Goal: Task Accomplishment & Management: Manage account settings

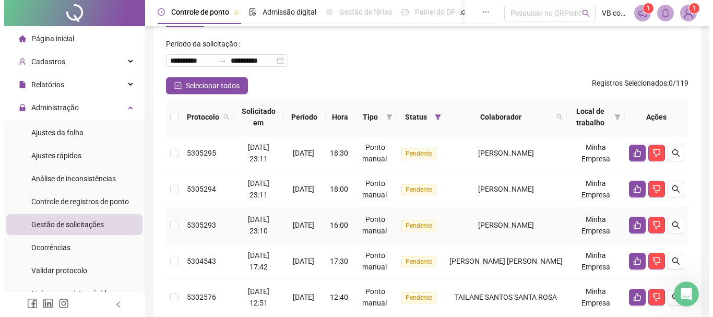
scroll to position [104, 0]
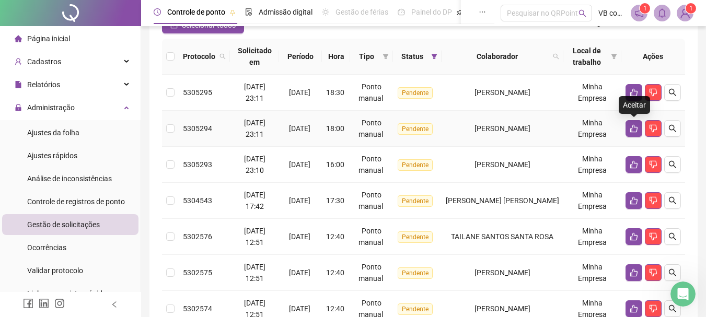
click at [630, 97] on div "Aceitar" at bounding box center [633, 105] width 31 height 18
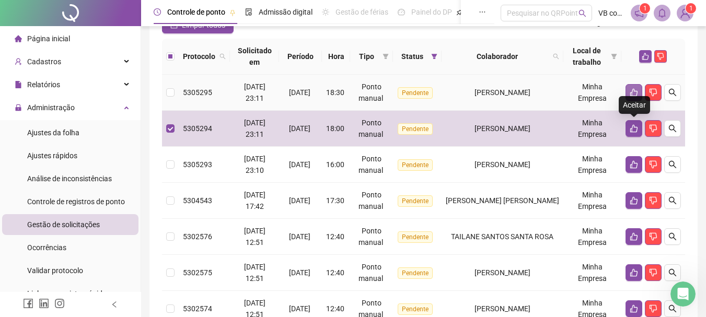
click at [630, 95] on icon "like" at bounding box center [633, 93] width 7 height 8
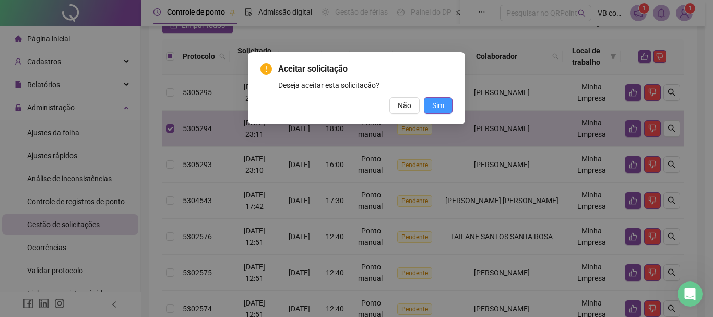
click at [436, 106] on span "Sim" at bounding box center [438, 105] width 12 height 11
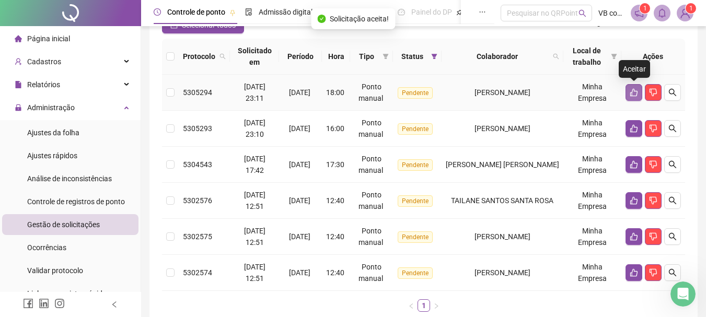
click at [627, 93] on button "button" at bounding box center [633, 92] width 17 height 17
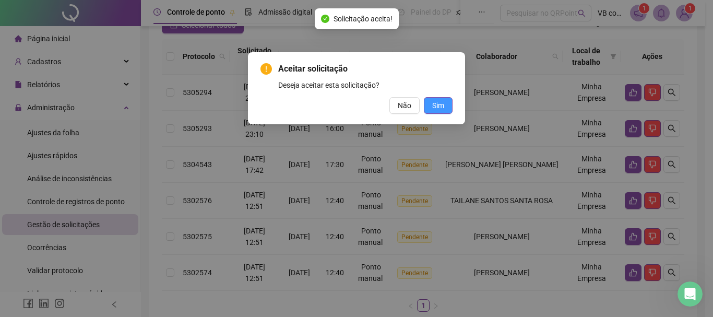
click at [439, 103] on span "Sim" at bounding box center [438, 105] width 12 height 11
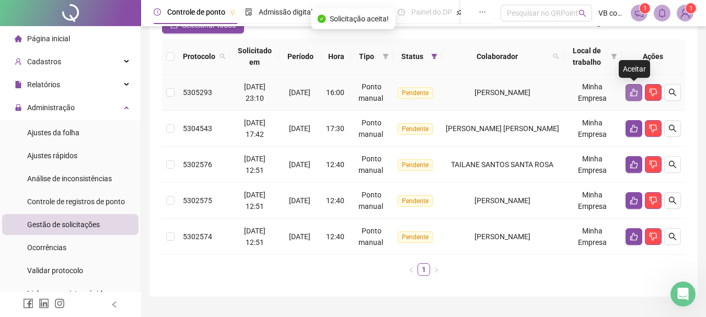
click at [627, 89] on button "button" at bounding box center [633, 92] width 17 height 17
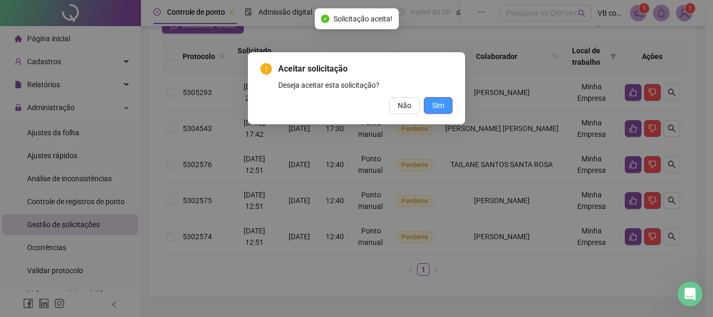
click at [442, 102] on span "Sim" at bounding box center [438, 105] width 12 height 11
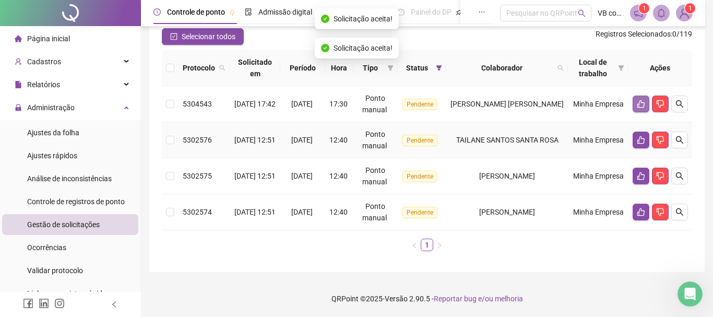
scroll to position [93, 0]
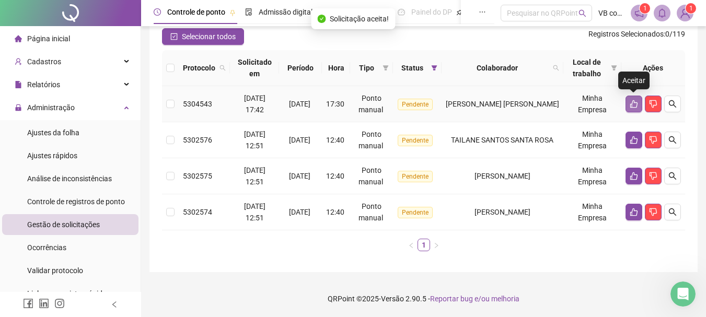
click at [628, 101] on button "button" at bounding box center [633, 104] width 17 height 17
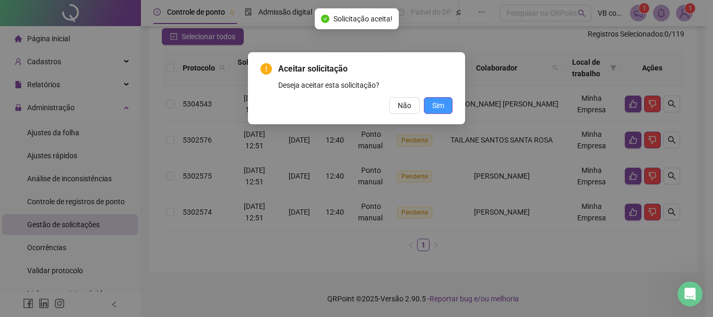
click at [435, 103] on span "Sim" at bounding box center [438, 105] width 12 height 11
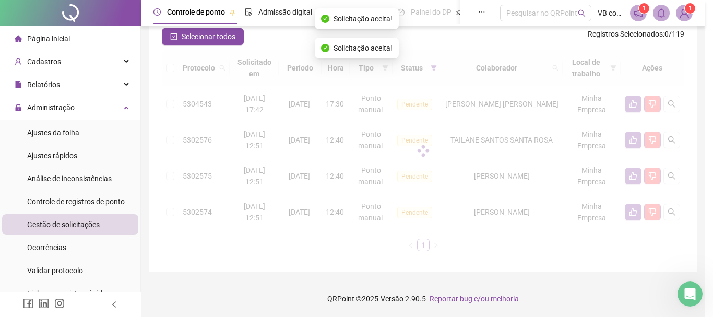
scroll to position [57, 0]
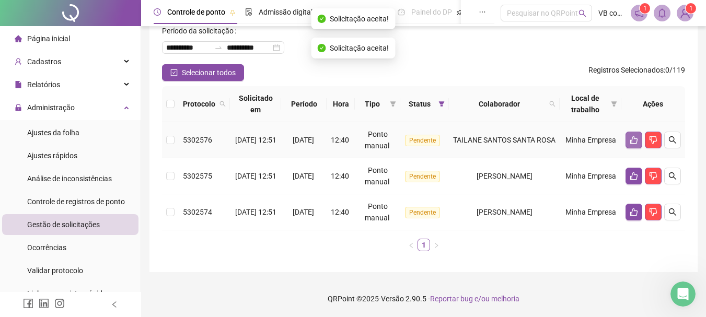
click at [636, 135] on button "button" at bounding box center [633, 140] width 17 height 17
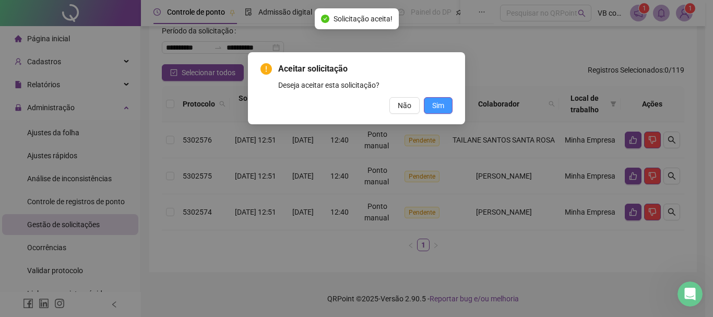
click at [448, 100] on button "Sim" at bounding box center [438, 105] width 29 height 17
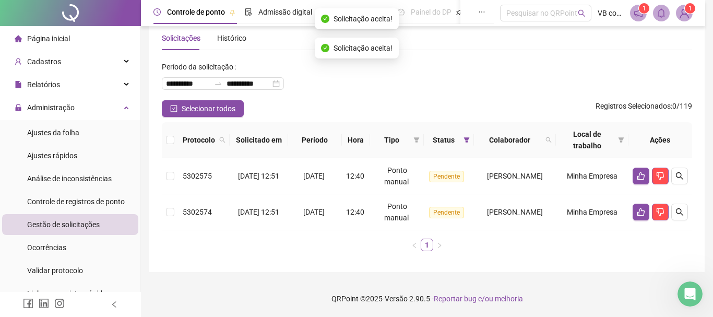
scroll to position [21, 0]
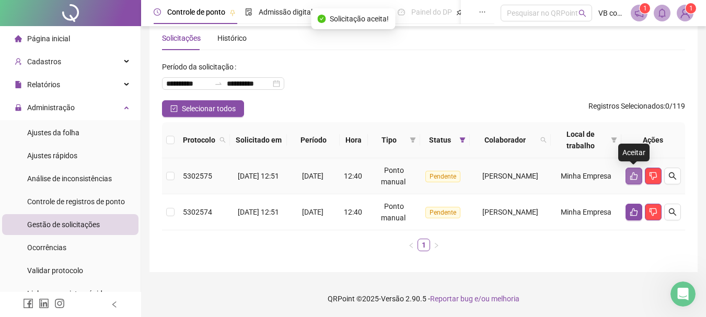
click at [636, 177] on icon "like" at bounding box center [633, 176] width 7 height 8
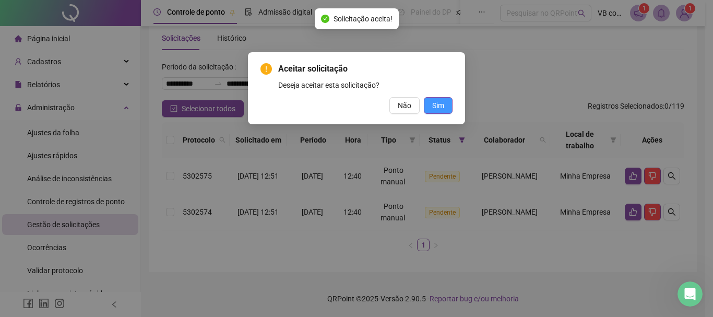
click at [440, 108] on span "Sim" at bounding box center [438, 105] width 12 height 11
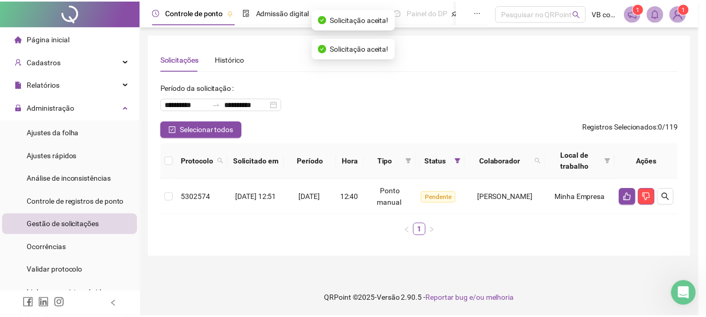
scroll to position [0, 0]
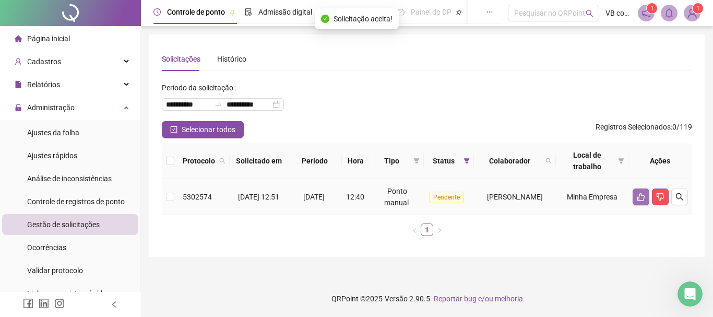
click at [641, 198] on icon "like" at bounding box center [641, 197] width 8 height 8
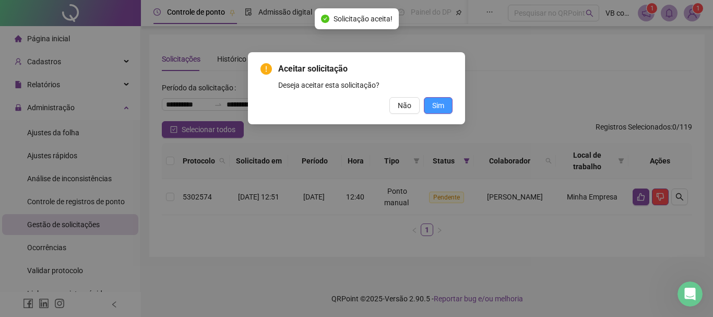
click at [437, 111] on span "Sim" at bounding box center [438, 105] width 12 height 11
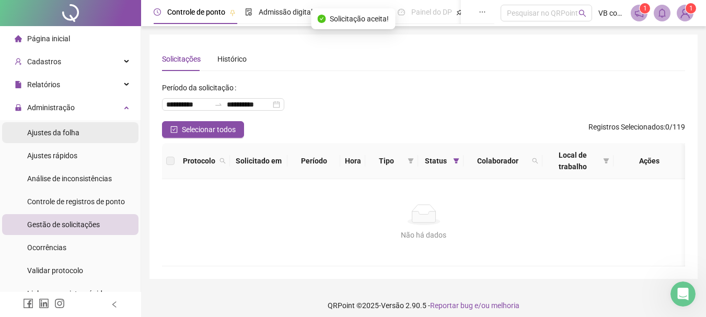
click at [56, 125] on div "Ajustes da folha" at bounding box center [53, 132] width 52 height 21
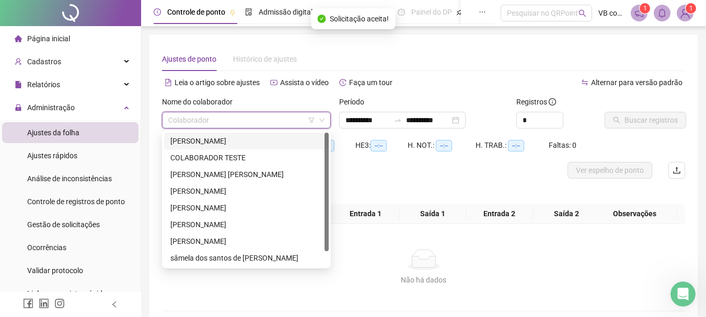
click at [231, 121] on input "search" at bounding box center [241, 120] width 147 height 16
click at [241, 148] on div "[PERSON_NAME]" at bounding box center [246, 141] width 164 height 17
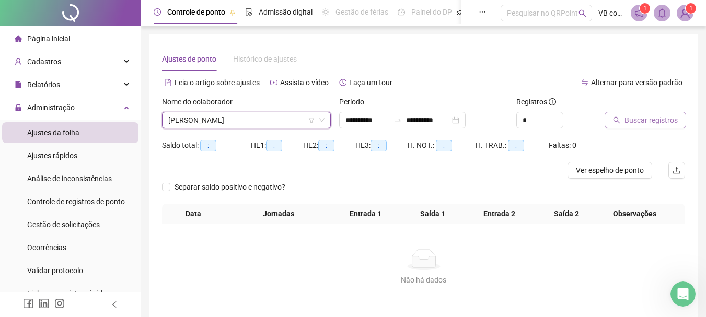
click at [634, 127] on button "Buscar registros" at bounding box center [644, 120] width 81 height 17
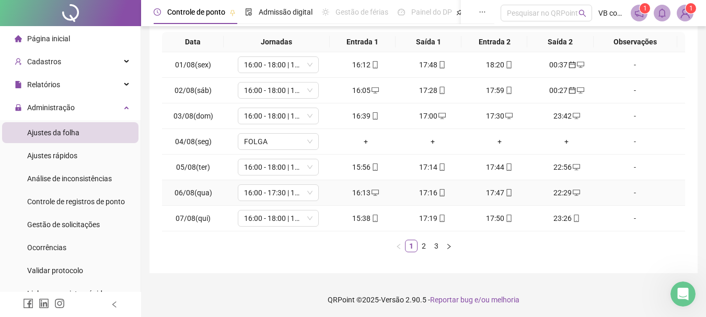
scroll to position [181, 0]
drag, startPoint x: 425, startPoint y: 238, endPoint x: 423, endPoint y: 248, distance: 10.0
click at [425, 240] on div "Data Jornadas Entrada 1 Saída 1 Entrada 2 Saída 2 Observações 01/08(sex) 16:00 …" at bounding box center [423, 141] width 523 height 220
click at [423, 248] on link "2" at bounding box center [423, 244] width 11 height 11
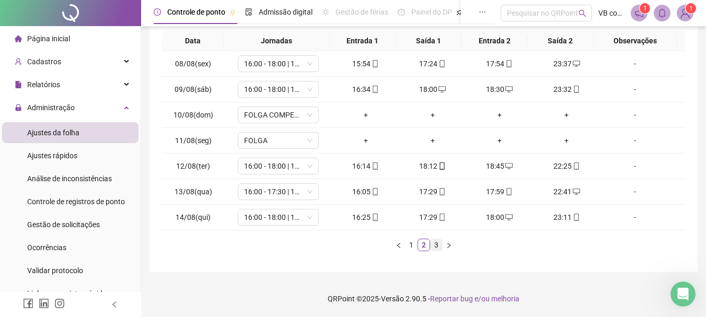
click at [434, 245] on link "3" at bounding box center [435, 244] width 11 height 11
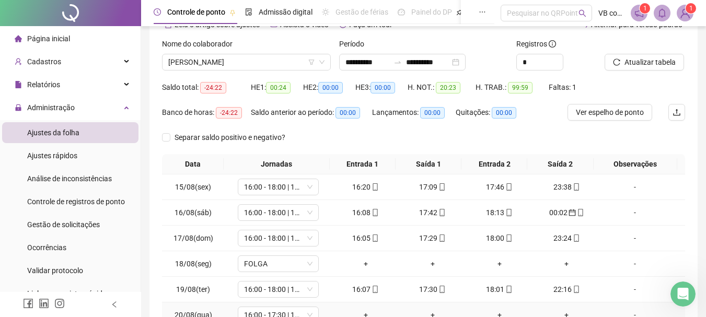
scroll to position [51, 0]
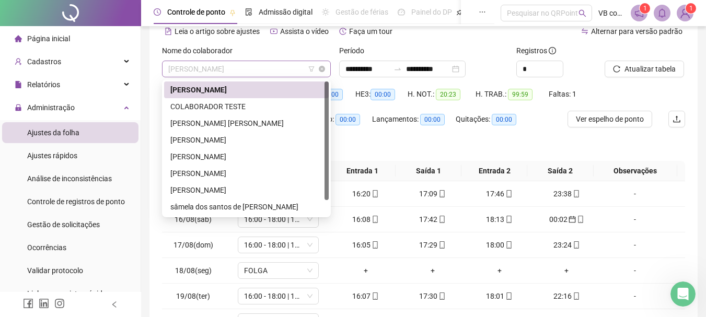
click at [297, 68] on span "[PERSON_NAME]" at bounding box center [246, 69] width 156 height 16
click at [291, 124] on div "[PERSON_NAME] [PERSON_NAME]" at bounding box center [246, 122] width 152 height 11
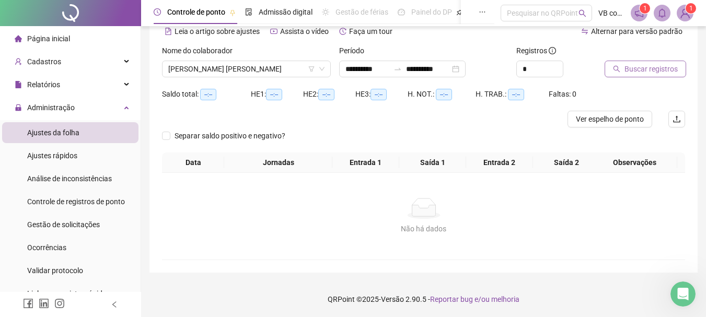
click at [633, 74] on span "Buscar registros" at bounding box center [650, 68] width 53 height 11
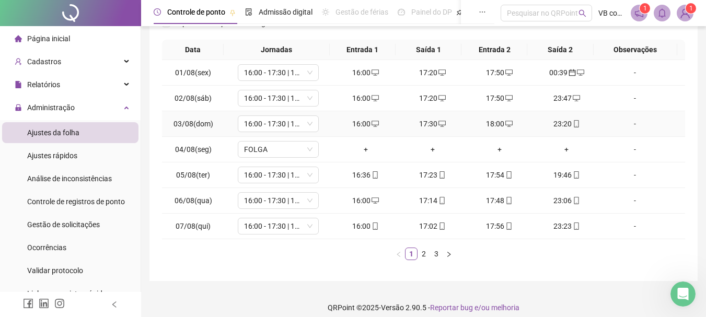
scroll to position [181, 0]
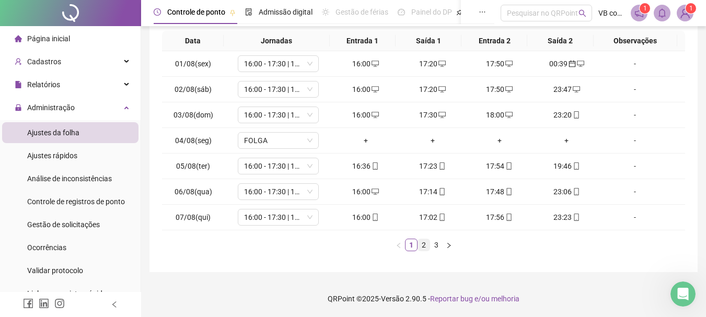
click at [424, 245] on link "2" at bounding box center [423, 244] width 11 height 11
click at [433, 245] on link "3" at bounding box center [435, 244] width 11 height 11
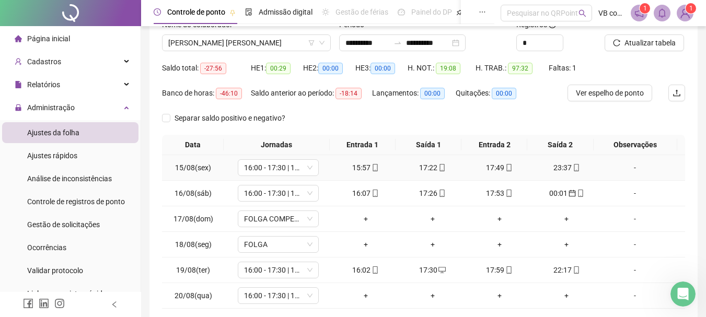
scroll to position [51, 0]
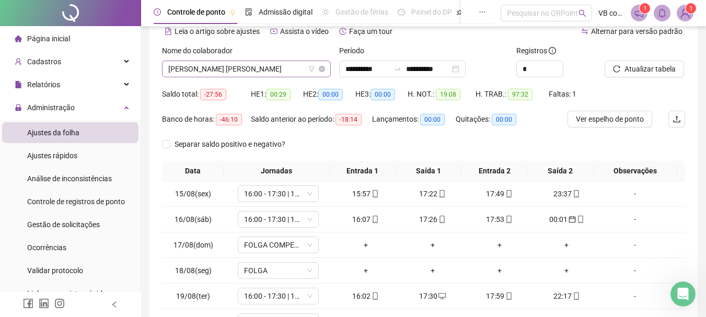
click at [292, 67] on span "[PERSON_NAME] [PERSON_NAME]" at bounding box center [246, 69] width 156 height 16
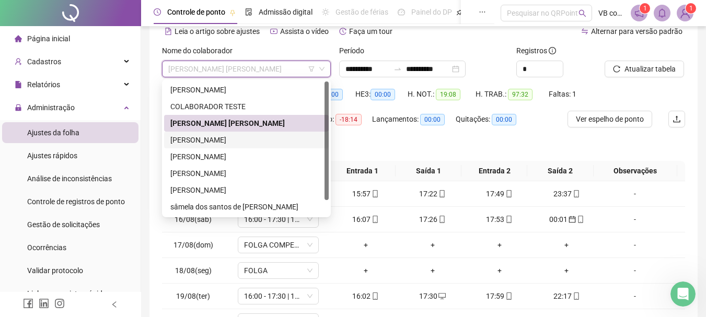
click at [277, 138] on div "[PERSON_NAME]" at bounding box center [246, 139] width 152 height 11
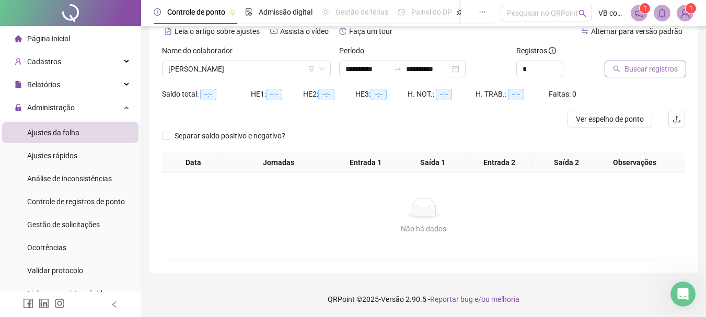
click at [644, 75] on button "Buscar registros" at bounding box center [644, 69] width 81 height 17
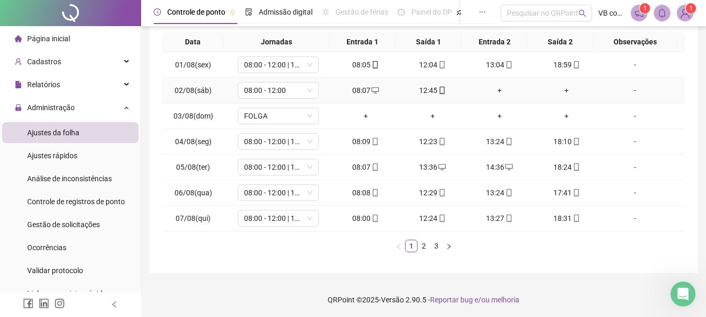
scroll to position [181, 0]
click at [427, 244] on link "2" at bounding box center [423, 244] width 11 height 11
click at [437, 245] on link "3" at bounding box center [435, 244] width 11 height 11
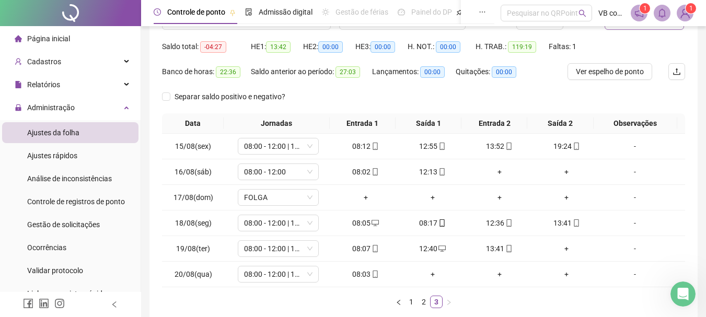
scroll to position [0, 0]
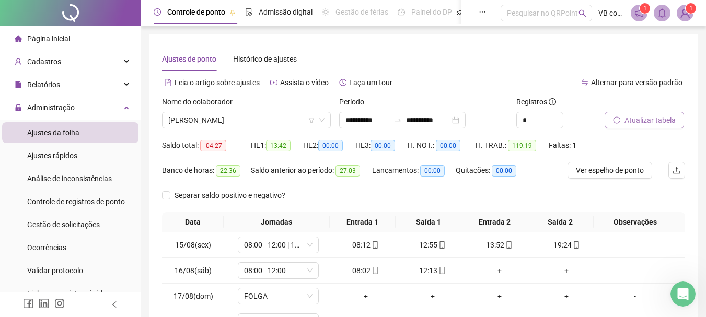
click at [653, 113] on button "Atualizar tabela" at bounding box center [643, 120] width 79 height 17
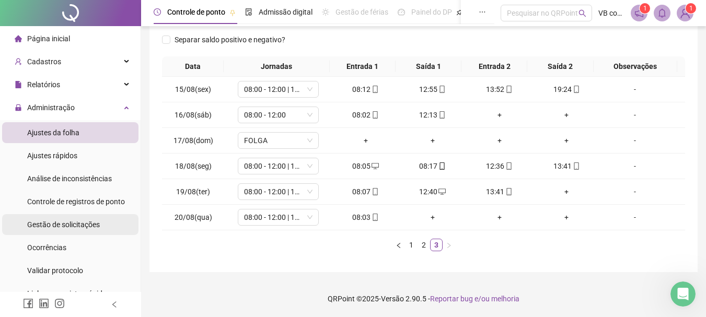
click at [52, 229] on span "Gestão de solicitações" at bounding box center [63, 224] width 73 height 8
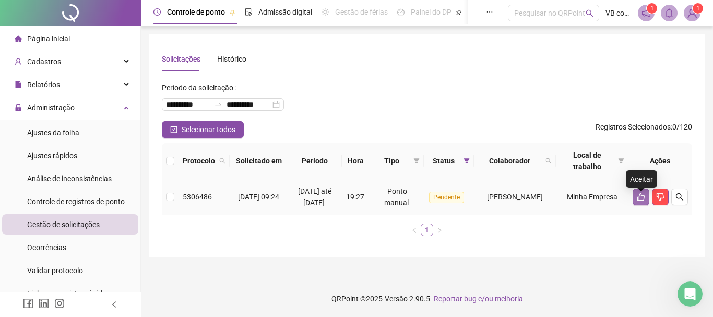
click at [634, 204] on button "button" at bounding box center [641, 197] width 17 height 17
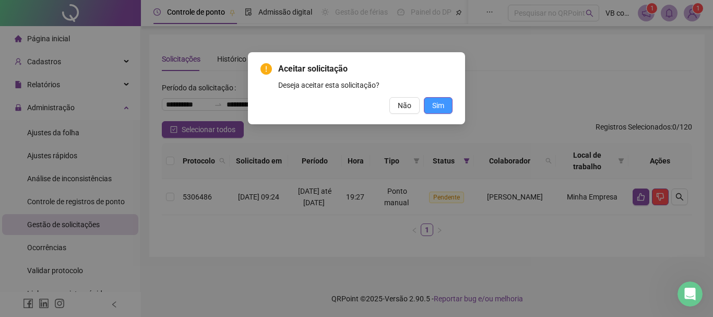
click at [434, 97] on button "Sim" at bounding box center [438, 105] width 29 height 17
click at [434, 99] on button "Sim" at bounding box center [438, 105] width 29 height 17
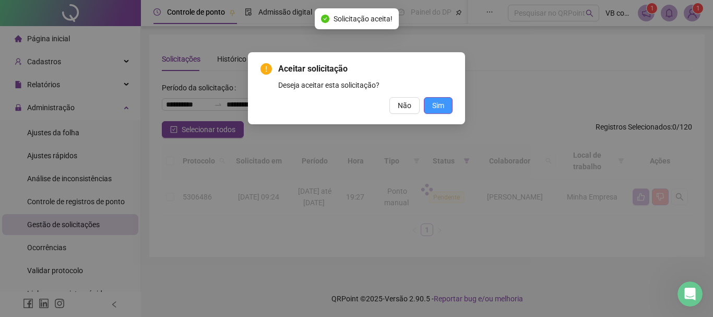
click at [445, 110] on div "Aceitar solicitação Deseja aceitar esta solicitação? Não Sim" at bounding box center [356, 158] width 713 height 317
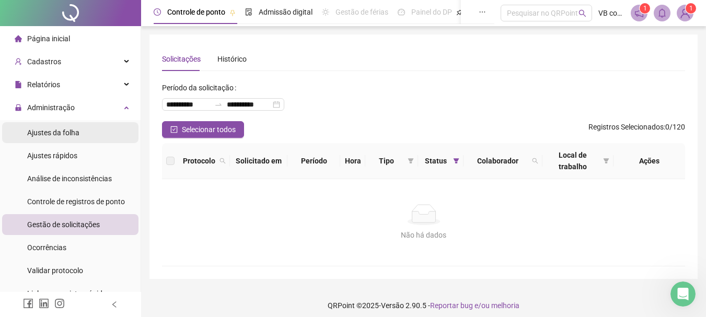
click at [89, 123] on li "Ajustes da folha" at bounding box center [70, 132] width 136 height 21
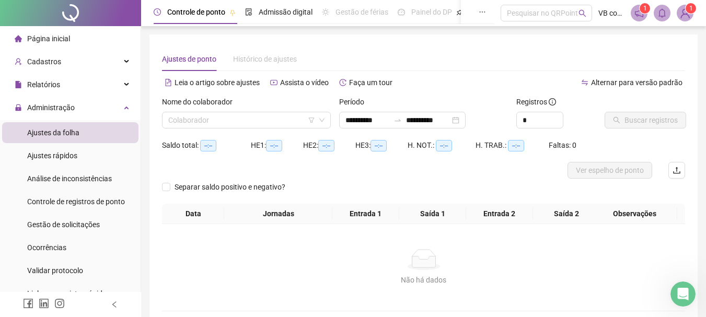
click at [241, 106] on div "Nome do colaborador" at bounding box center [246, 104] width 169 height 16
click at [242, 115] on input "search" at bounding box center [241, 120] width 147 height 16
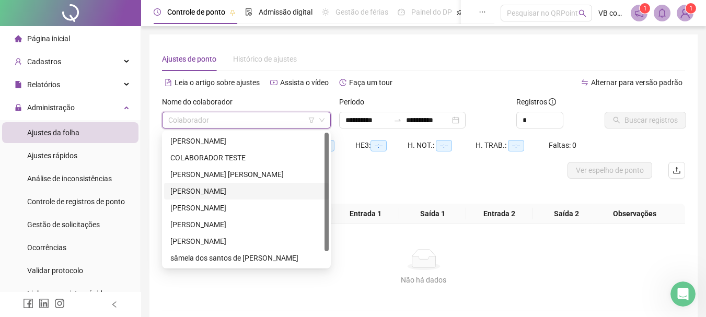
click at [229, 187] on div "[PERSON_NAME]" at bounding box center [246, 190] width 152 height 11
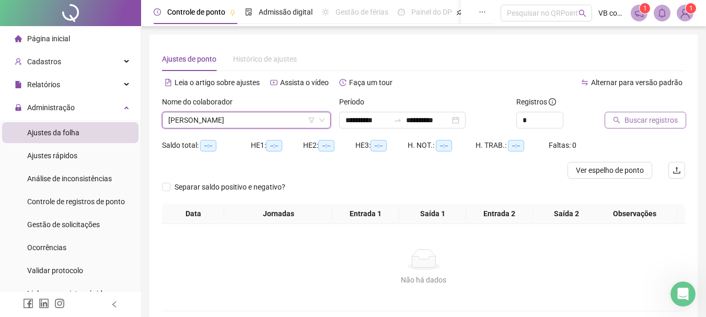
click at [620, 124] on button "Buscar registros" at bounding box center [644, 120] width 81 height 17
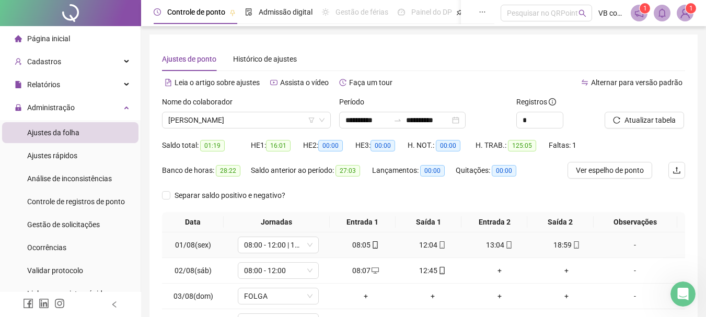
scroll to position [181, 0]
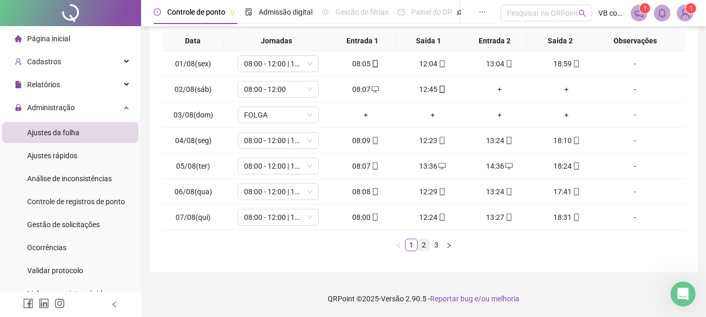
click at [424, 250] on link "2" at bounding box center [423, 244] width 11 height 11
click at [437, 249] on link "3" at bounding box center [435, 244] width 11 height 11
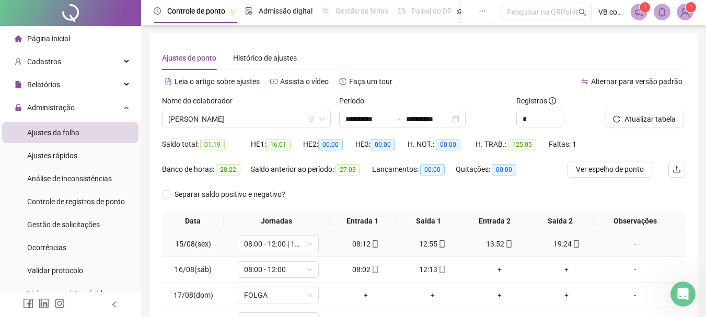
scroll to position [0, 0]
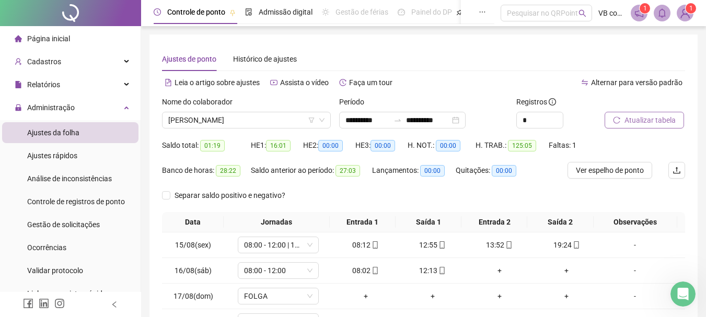
click at [644, 122] on span "Atualizar tabela" at bounding box center [649, 119] width 51 height 11
click at [578, 175] on span "Ver espelho de ponto" at bounding box center [609, 169] width 68 height 11
